Goal: Find contact information: Find contact information

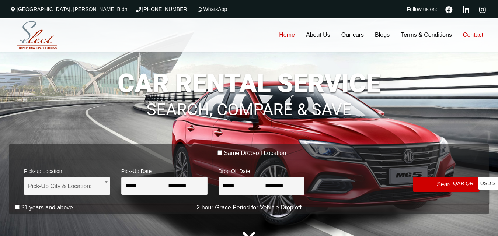
click at [473, 33] on link "Contact" at bounding box center [472, 34] width 31 height 33
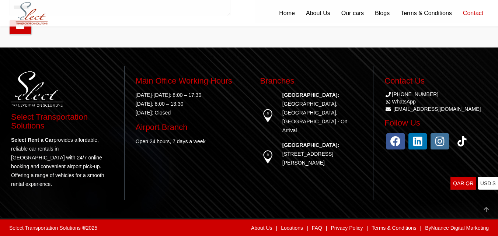
scroll to position [285, 0]
drag, startPoint x: 454, startPoint y: 114, endPoint x: 466, endPoint y: 109, distance: 12.9
click at [466, 105] on li "WhatsApp" at bounding box center [435, 101] width 102 height 7
drag, startPoint x: 456, startPoint y: 115, endPoint x: 440, endPoint y: 122, distance: 17.5
click at [440, 122] on div "Contact Us (+974)31366623 WhatsApp info@www.selectqatar.com Follow Us" at bounding box center [435, 133] width 113 height 134
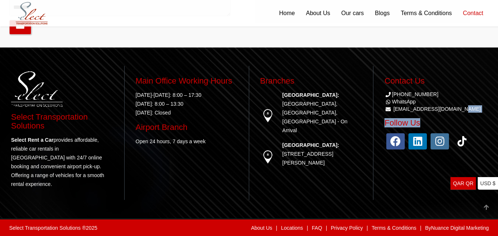
click at [455, 122] on div "Contact Us (+974)31366623 WhatsApp info@www.selectqatar.com Follow Us" at bounding box center [435, 133] width 113 height 134
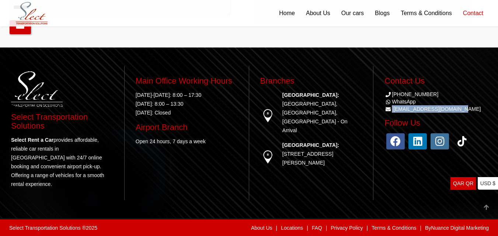
drag, startPoint x: 391, startPoint y: 115, endPoint x: 456, endPoint y: 117, distance: 65.6
click at [456, 113] on li "[EMAIL_ADDRESS][DOMAIN_NAME]" at bounding box center [435, 108] width 102 height 7
copy li "[EMAIL_ADDRESS][DOMAIN_NAME]"
